Goal: Information Seeking & Learning: Learn about a topic

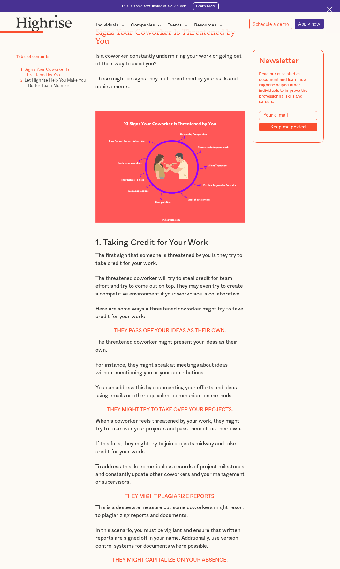
scroll to position [606, 0]
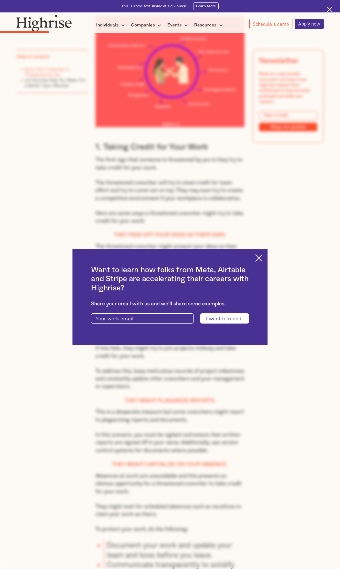
click at [258, 260] on div "Want to learn how folks from Meta, Airtable and Stripe are accelerating their c…" at bounding box center [169, 297] width 195 height 96
click at [262, 256] on img at bounding box center [258, 257] width 7 height 7
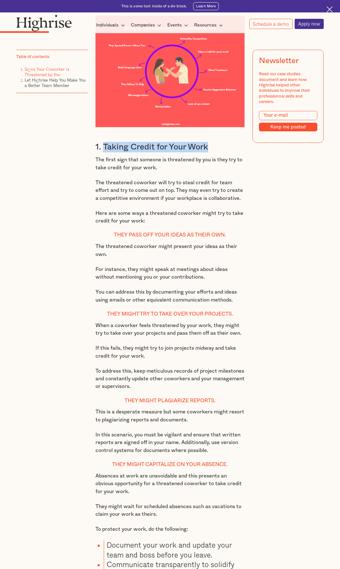
drag, startPoint x: 103, startPoint y: 154, endPoint x: 228, endPoint y: 157, distance: 125.3
click at [228, 152] on h3 "1. Taking Credit for Your Work" at bounding box center [169, 147] width 149 height 11
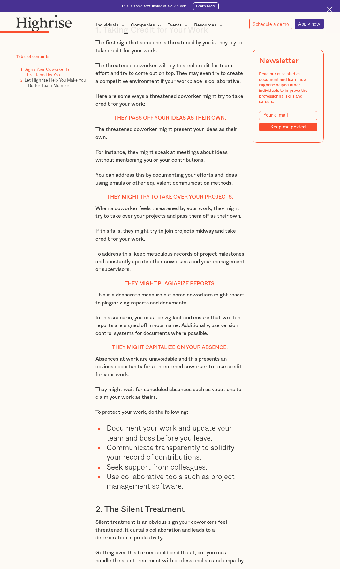
scroll to position [893, 0]
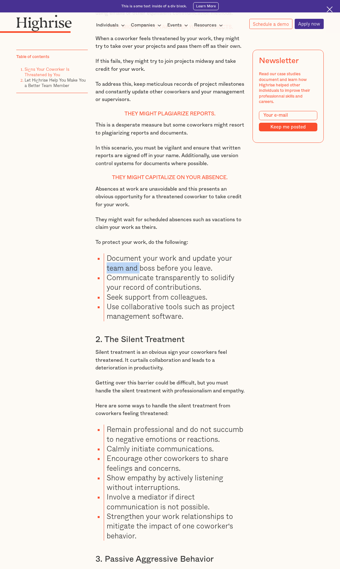
drag, startPoint x: 99, startPoint y: 277, endPoint x: 138, endPoint y: 286, distance: 40.6
click at [138, 286] on ul "Document your work and update your team and boss before you leave. Communicate …" at bounding box center [166, 287] width 155 height 68
click at [146, 292] on li "Communicate transparently to solidify your record of contributions." at bounding box center [174, 282] width 141 height 19
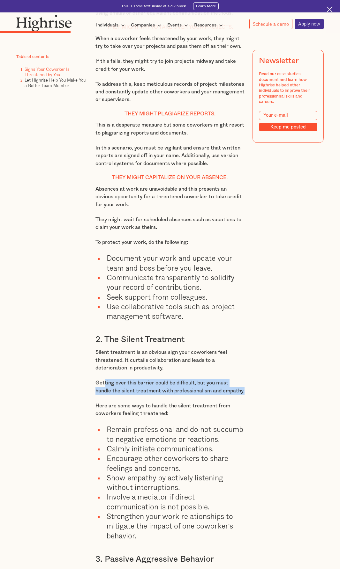
drag, startPoint x: 122, startPoint y: 417, endPoint x: 103, endPoint y: 399, distance: 26.4
click at [103, 395] on p "Getting over this barrier could be difficult, but you must handle the silent tr…" at bounding box center [169, 387] width 149 height 16
click at [102, 395] on p "Getting over this barrier could be difficult, but you must handle the silent tr…" at bounding box center [169, 387] width 149 height 16
drag, startPoint x: 140, startPoint y: 426, endPoint x: 97, endPoint y: 401, distance: 50.1
click at [97, 401] on div "Signs Your Coworker Is Threatened by You Is a coworker constantly undermining y…" at bounding box center [169, 210] width 149 height 1168
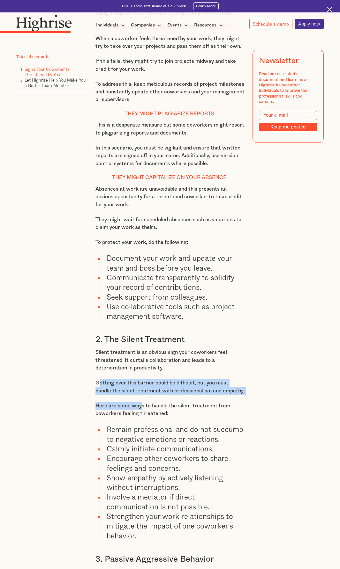
click at [125, 395] on p "Getting over this barrier could be difficult, but you must handle the silent tr…" at bounding box center [169, 387] width 149 height 16
drag, startPoint x: 126, startPoint y: 414, endPoint x: 84, endPoint y: 398, distance: 45.1
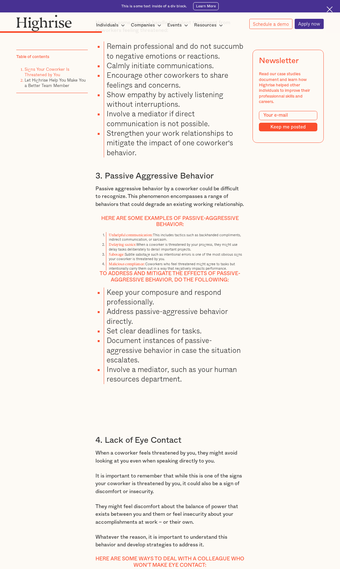
scroll to position [1307, 0]
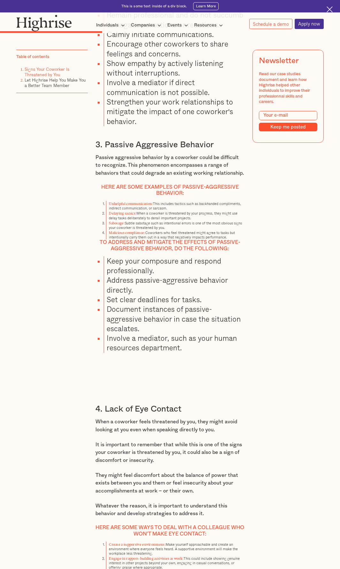
click at [124, 414] on h3 "4. Lack of Eye Contact" at bounding box center [169, 409] width 149 height 11
click at [184, 414] on h3 "4. Lack of Eye Contact" at bounding box center [169, 409] width 149 height 11
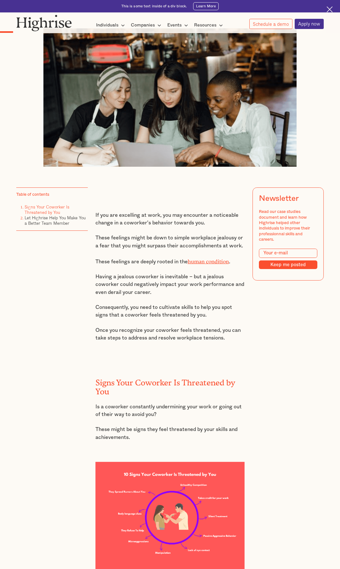
scroll to position [0, 0]
